Goal: Task Accomplishment & Management: Use online tool/utility

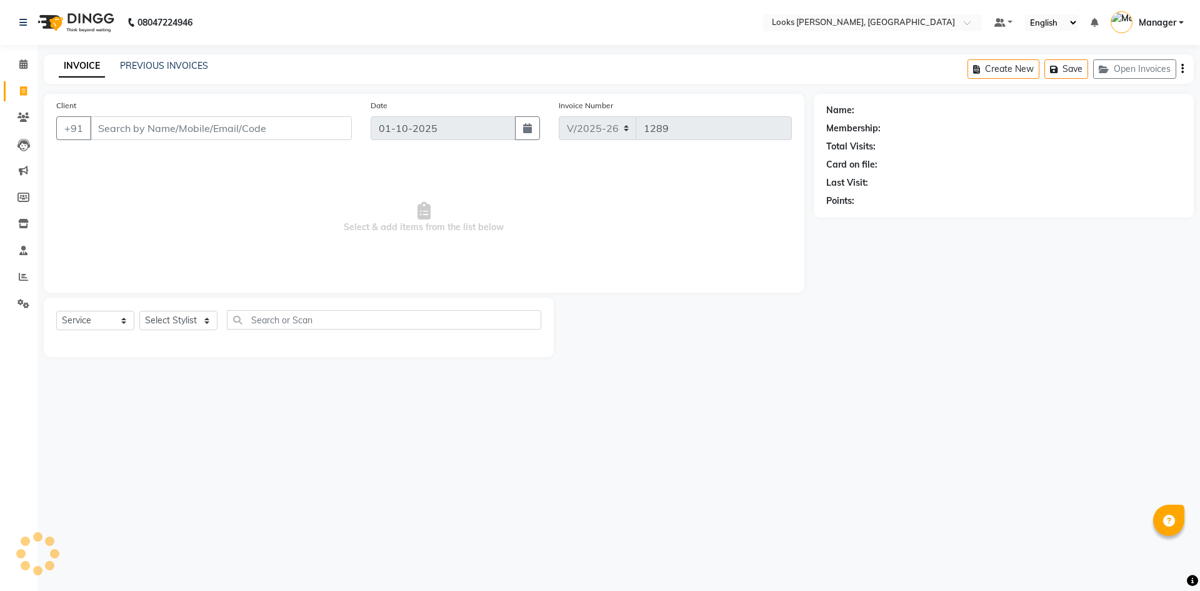
select select "6017"
select select "service"
click at [32, 61] on span at bounding box center [24, 65] width 22 height 14
